Goal: Task Accomplishment & Management: Manage account settings

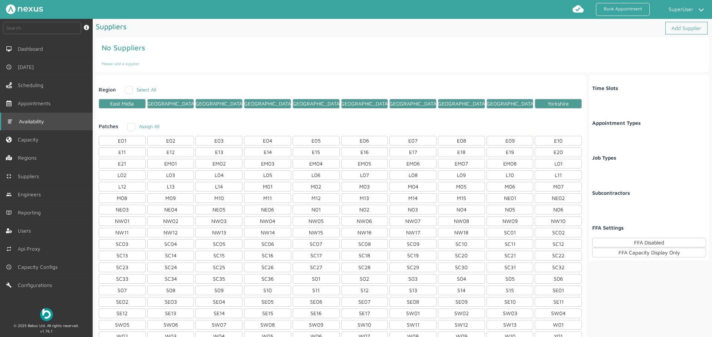
click at [46, 119] on span "Availability" at bounding box center [33, 122] width 28 height 6
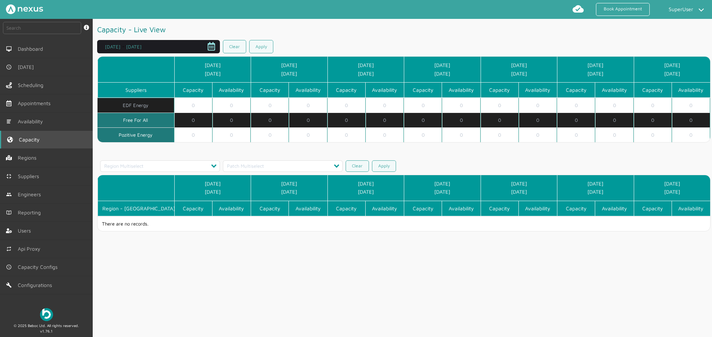
click at [34, 140] on span "Capacity" at bounding box center [31, 140] width 24 height 6
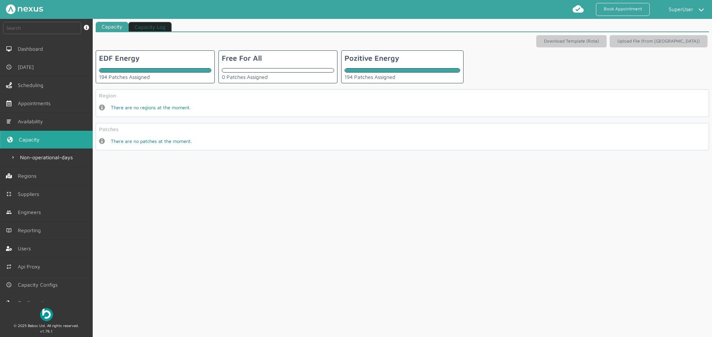
click at [398, 68] on div at bounding box center [402, 70] width 116 height 4
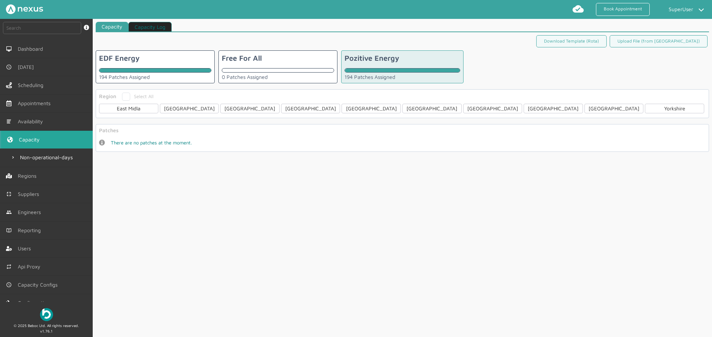
click at [127, 101] on div "Region Select All East [GEOGRAPHIC_DATA] [GEOGRAPHIC_DATA] [GEOGRAPHIC_DATA] [G…" at bounding box center [402, 103] width 613 height 29
click at [127, 98] on label "Select All" at bounding box center [138, 96] width 32 height 6
click at [127, 97] on input "Select All" at bounding box center [124, 95] width 5 height 5
checkbox input "true"
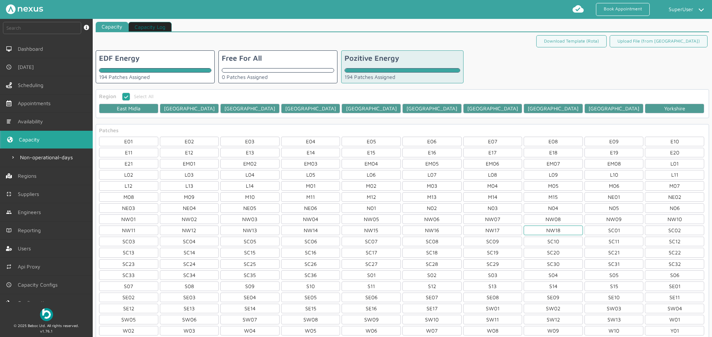
click at [550, 230] on div "NW18" at bounding box center [552, 231] width 59 height 10
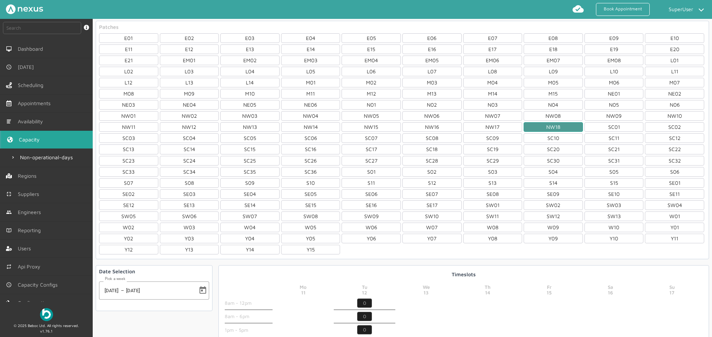
scroll to position [153, 0]
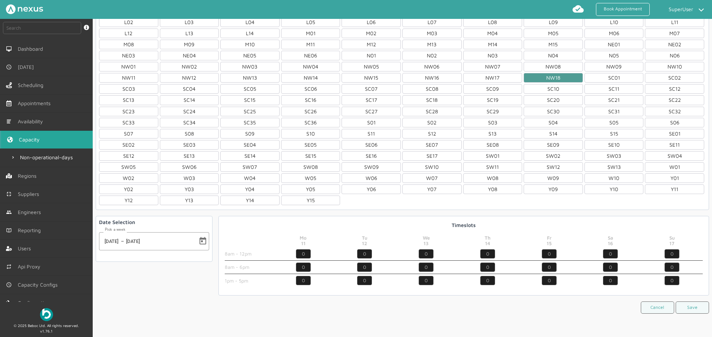
click at [608, 280] on input "0" at bounding box center [610, 280] width 15 height 9
click at [664, 282] on input "0" at bounding box center [671, 280] width 15 height 9
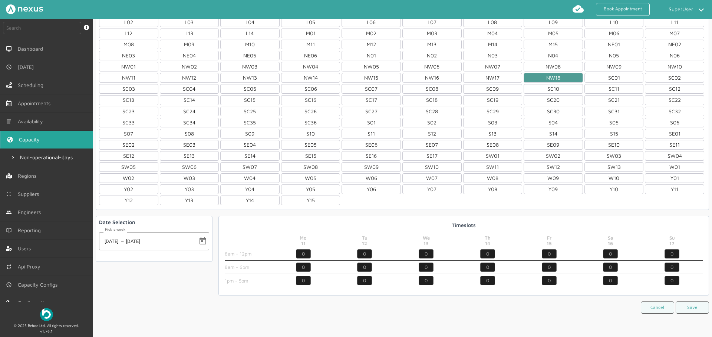
click at [664, 282] on input "0" at bounding box center [671, 280] width 15 height 9
type input "1"
click at [668, 271] on input "0" at bounding box center [671, 267] width 15 height 9
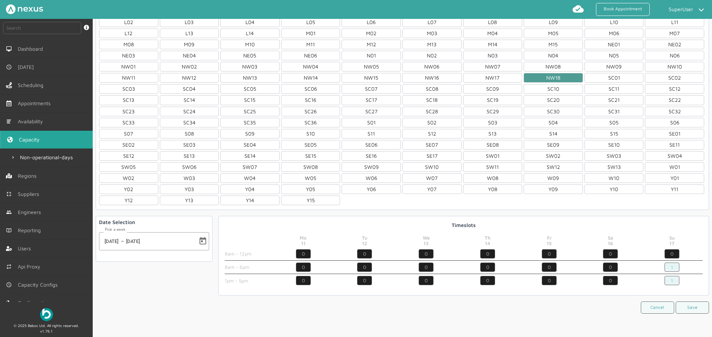
type input "1"
click at [669, 255] on input "0" at bounding box center [671, 253] width 15 height 9
type input "1"
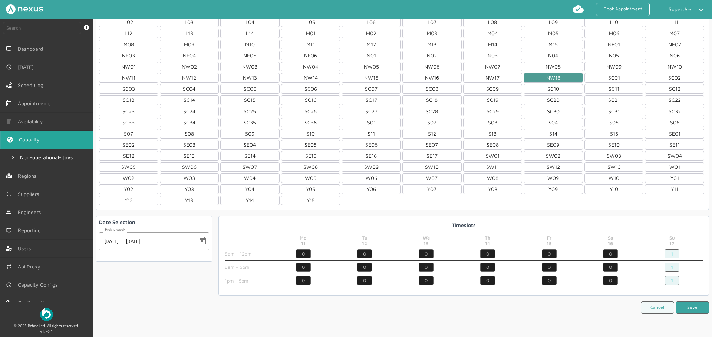
click at [683, 309] on button "Save" at bounding box center [691, 308] width 33 height 12
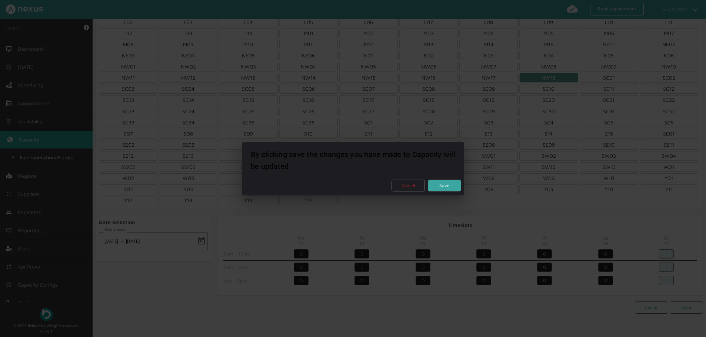
click at [453, 189] on button "Save" at bounding box center [444, 186] width 33 height 12
